Goal: Task Accomplishment & Management: Use online tool/utility

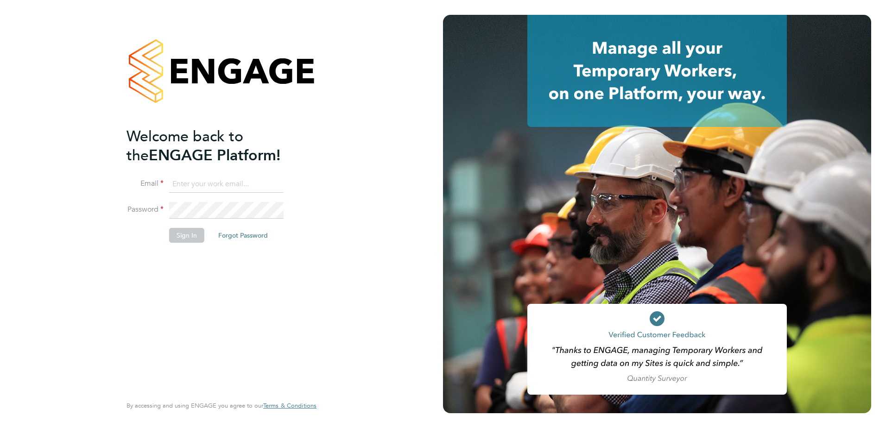
type input "katie.kelly@vistry.co.uk"
click at [174, 241] on button "Sign In" at bounding box center [186, 235] width 35 height 15
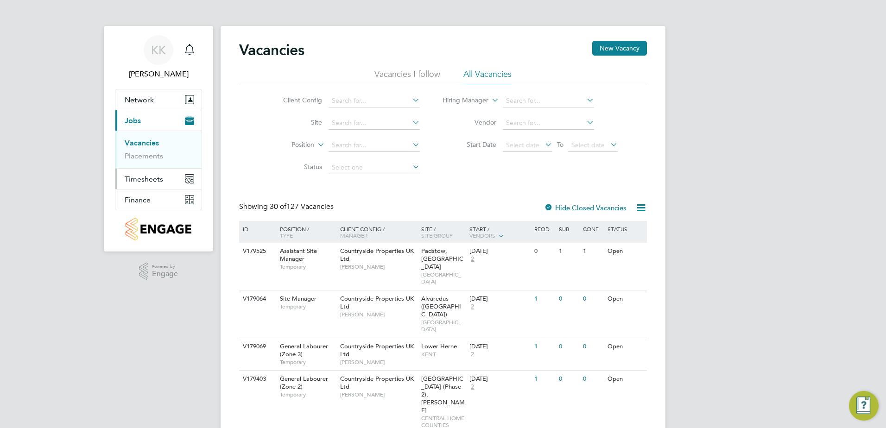
click at [169, 179] on button "Timesheets" at bounding box center [158, 179] width 86 height 20
drag, startPoint x: 163, startPoint y: 165, endPoint x: 171, endPoint y: 166, distance: 8.4
click at [163, 165] on li "Timesheets" at bounding box center [160, 165] width 70 height 13
click at [343, 121] on input at bounding box center [374, 123] width 91 height 13
click at [373, 159] on li "Vistry Wo rks Warrington" at bounding box center [385, 161] width 114 height 13
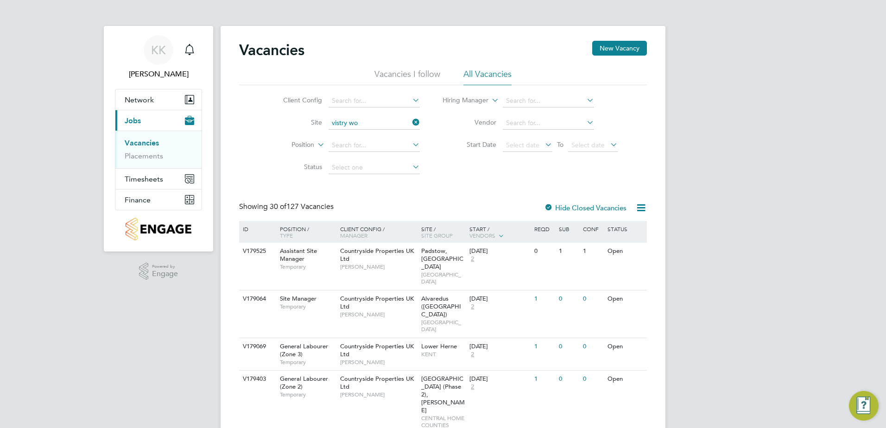
type input "Vistry Works [GEOGRAPHIC_DATA]"
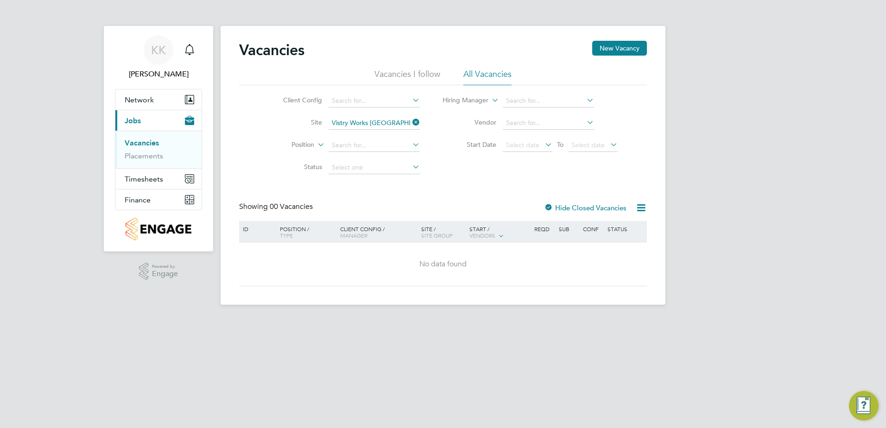
click at [457, 176] on div "Client Config Site Vistry Works Warrington Position Status Hiring Manager Vendo…" at bounding box center [443, 132] width 408 height 94
click at [380, 129] on div "Vacancies New Vacancy Vacancies I follow All Vacancies Client Config Site Posit…" at bounding box center [443, 165] width 445 height 279
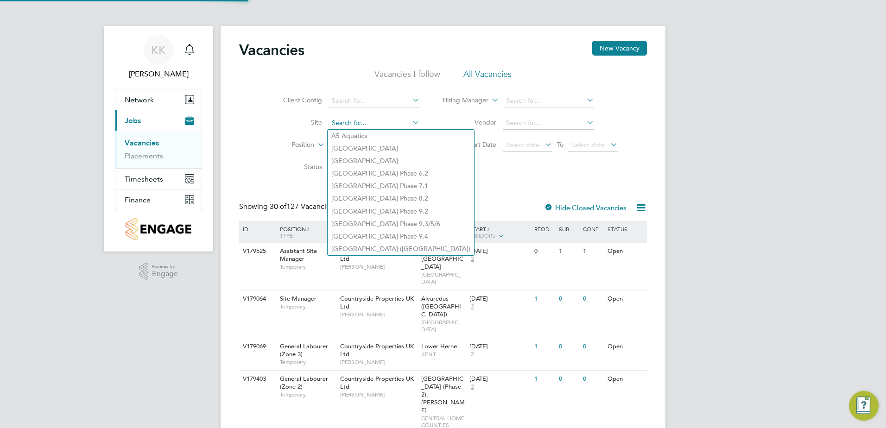
click at [365, 121] on input at bounding box center [374, 123] width 91 height 13
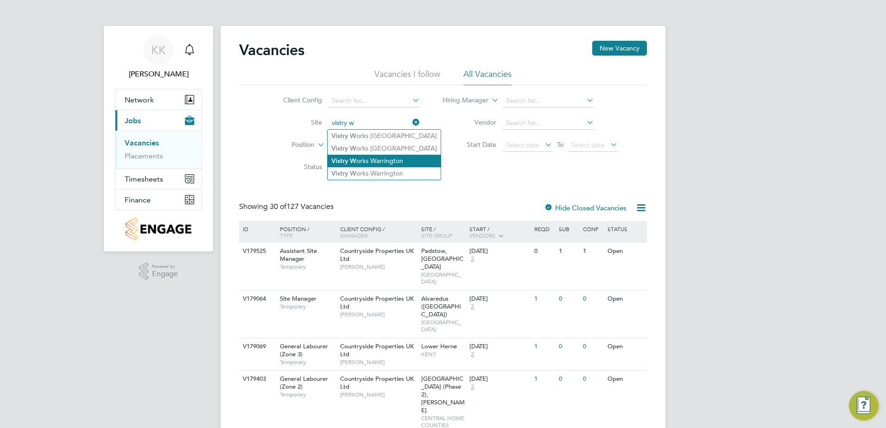
type input "Vistry Works [GEOGRAPHIC_DATA]"
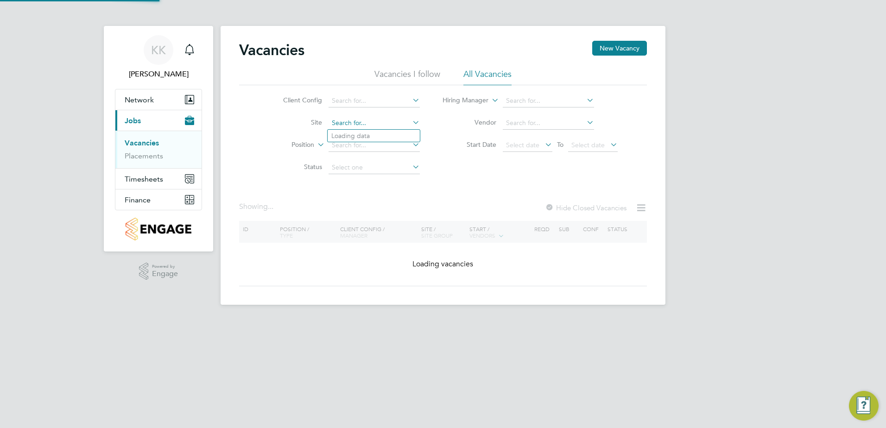
click at [397, 120] on input at bounding box center [374, 123] width 91 height 13
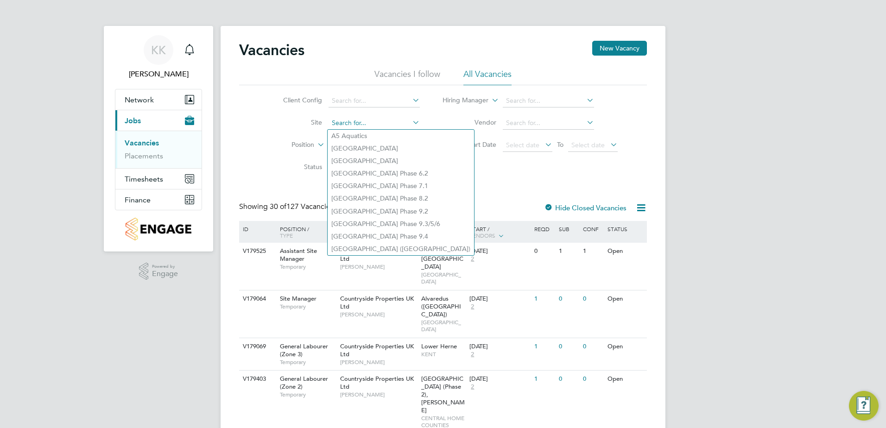
drag, startPoint x: 362, startPoint y: 125, endPoint x: 379, endPoint y: 121, distance: 17.1
click at [364, 123] on input at bounding box center [374, 123] width 91 height 13
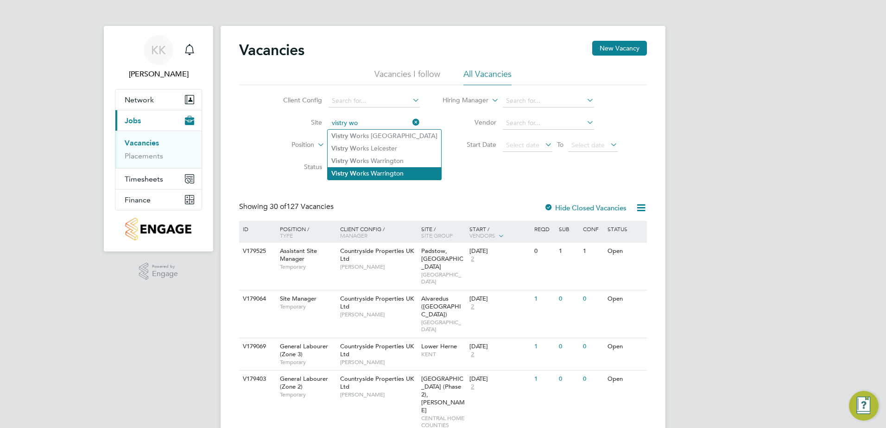
type input "Vistry Works [GEOGRAPHIC_DATA]"
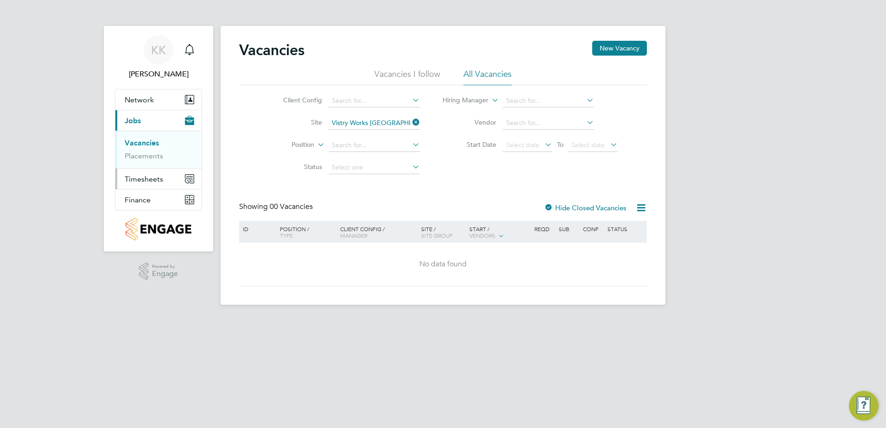
click at [153, 175] on span "Timesheets" at bounding box center [144, 179] width 38 height 9
drag, startPoint x: 153, startPoint y: 162, endPoint x: 169, endPoint y: 169, distance: 16.8
click at [153, 162] on link "Timesheets" at bounding box center [144, 163] width 38 height 9
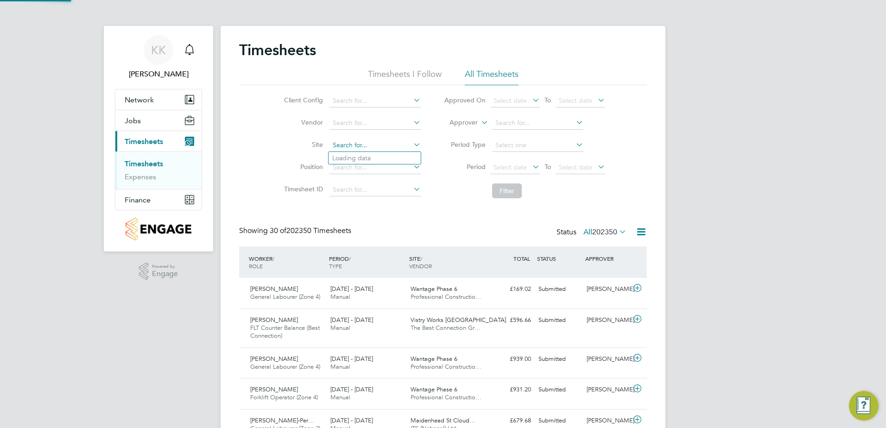
click at [369, 149] on input at bounding box center [375, 145] width 91 height 13
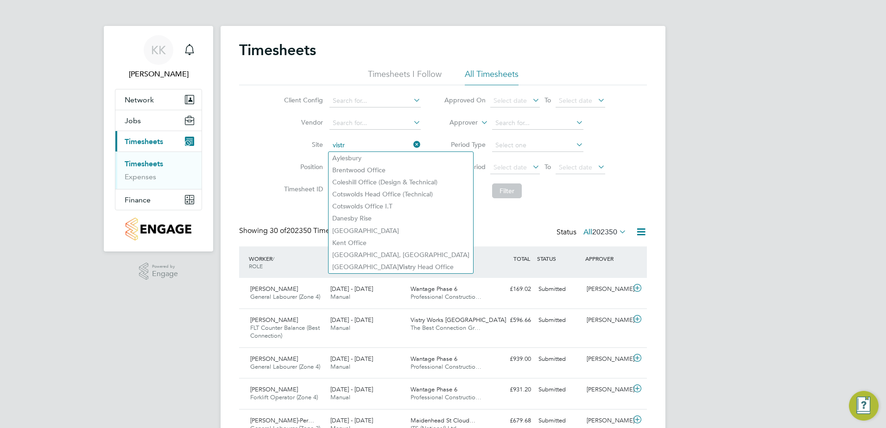
click at [359, 141] on input "vistr" at bounding box center [375, 145] width 91 height 13
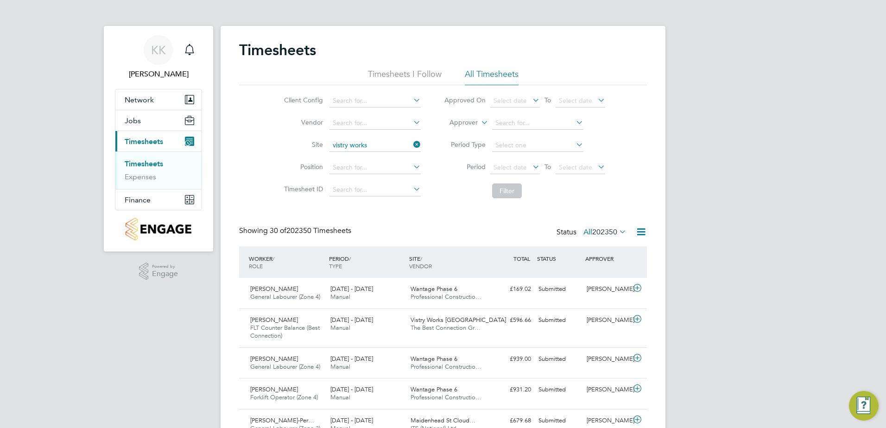
drag, startPoint x: 396, startPoint y: 178, endPoint x: 419, endPoint y: 188, distance: 24.9
click at [396, 177] on li "Vistry Works [GEOGRAPHIC_DATA]" at bounding box center [385, 183] width 112 height 13
type input "Vistry Works [GEOGRAPHIC_DATA]"
click at [502, 186] on button "Filter" at bounding box center [507, 191] width 30 height 15
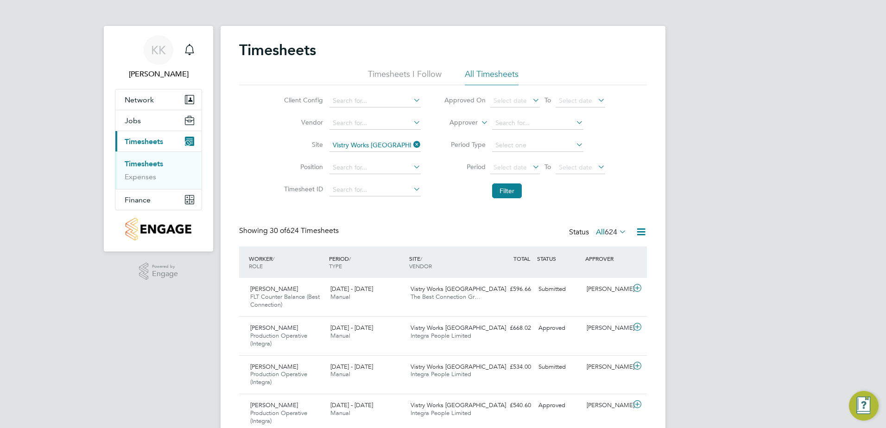
click at [639, 231] on icon at bounding box center [642, 232] width 12 height 12
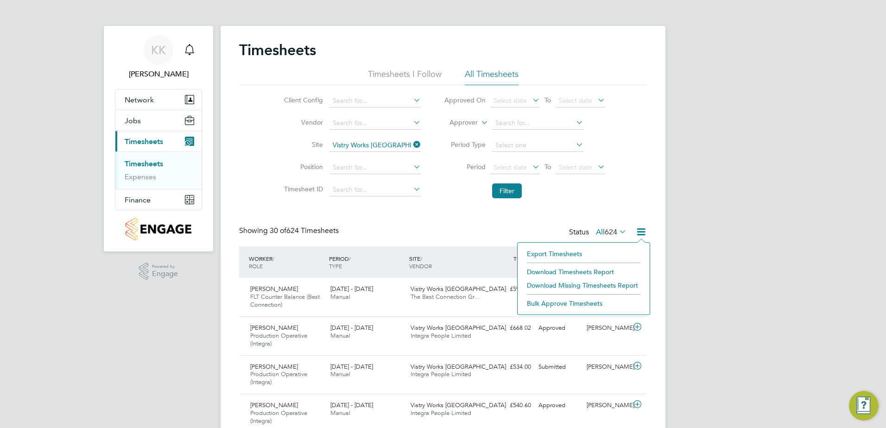
click at [575, 273] on li "Download Timesheets Report" at bounding box center [583, 272] width 123 height 13
